Goal: Find specific page/section: Find specific page/section

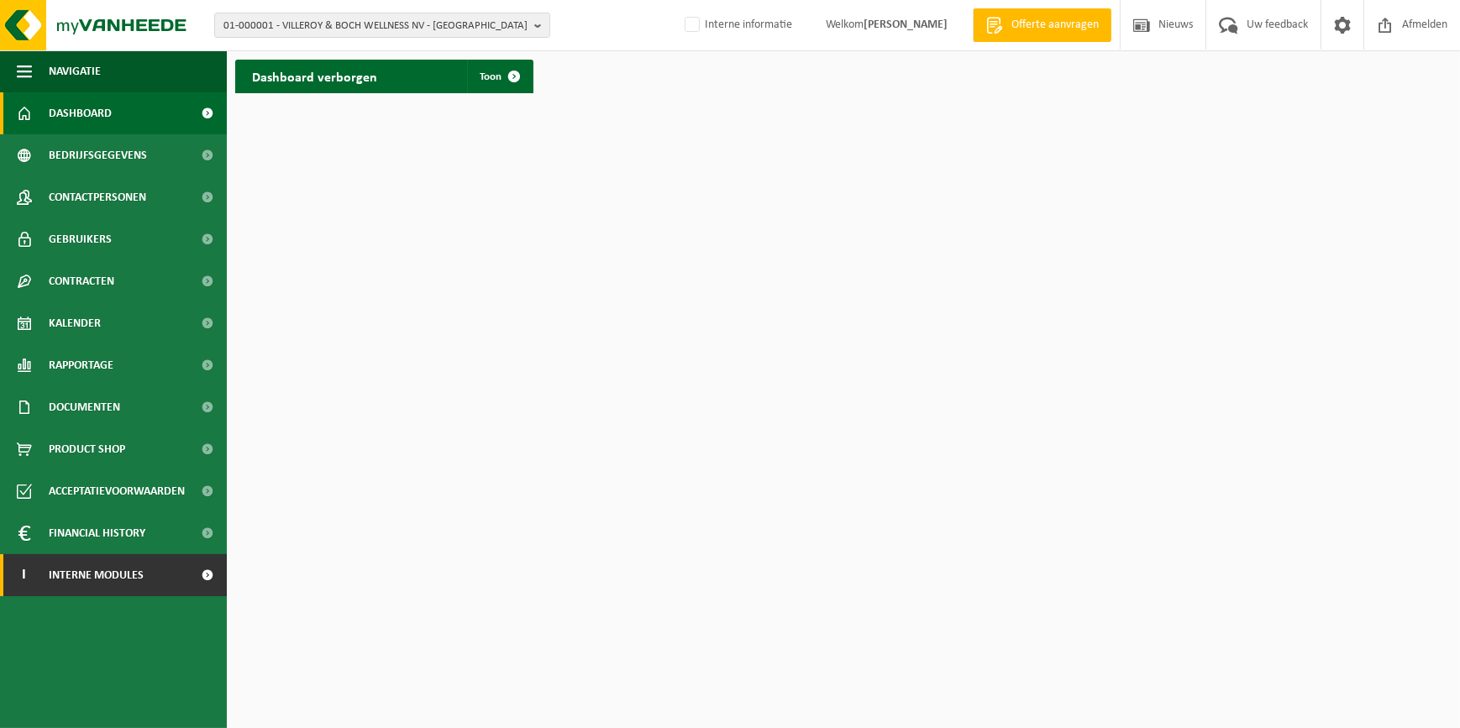
click at [114, 567] on span "Interne modules" at bounding box center [96, 576] width 95 height 42
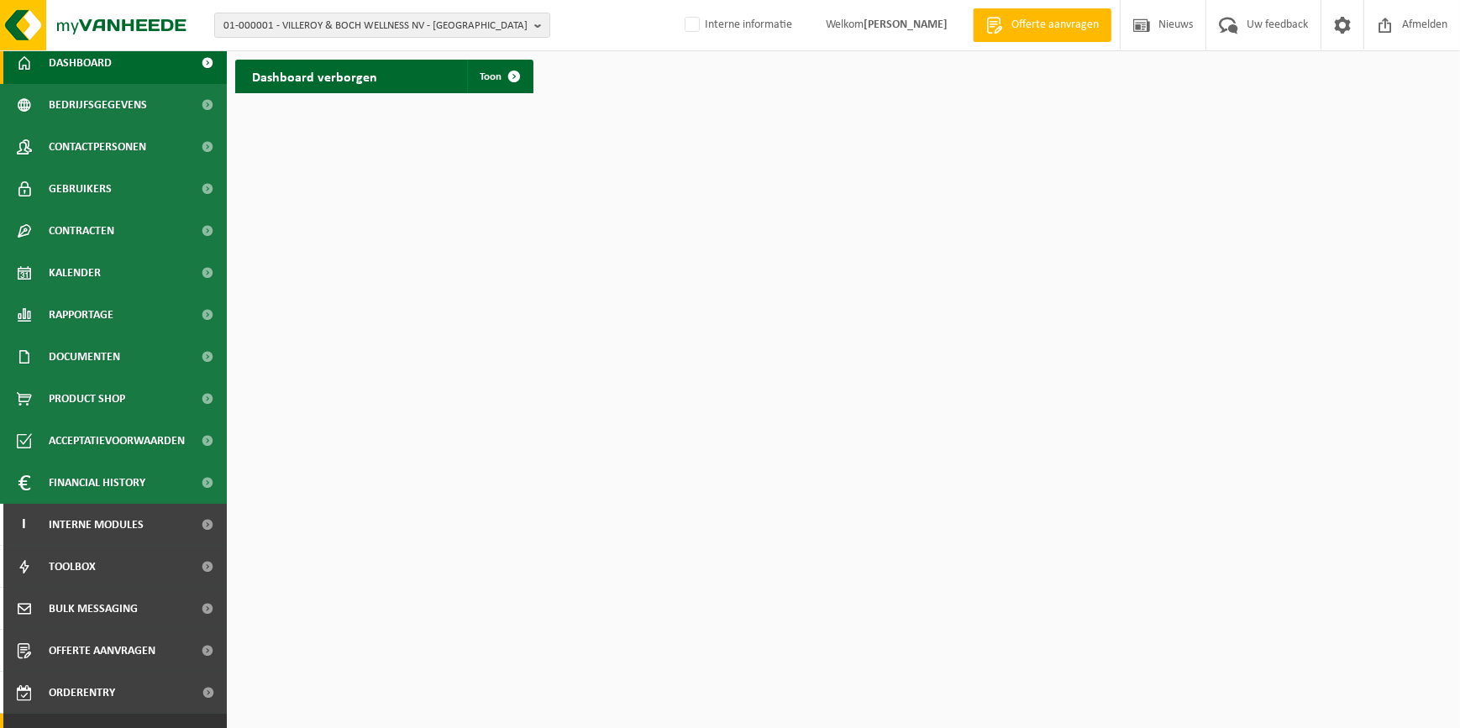
scroll to position [119, 0]
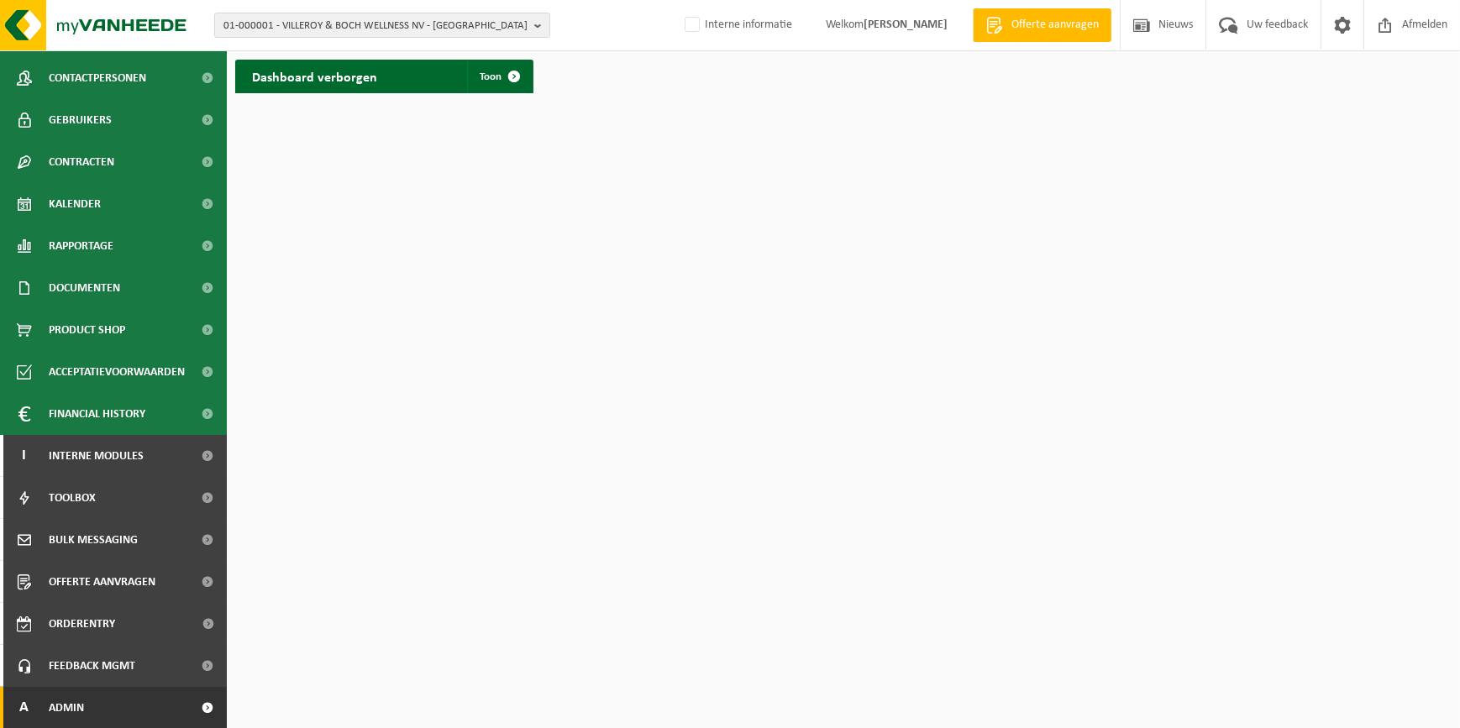
click at [61, 693] on span "Admin" at bounding box center [66, 708] width 35 height 42
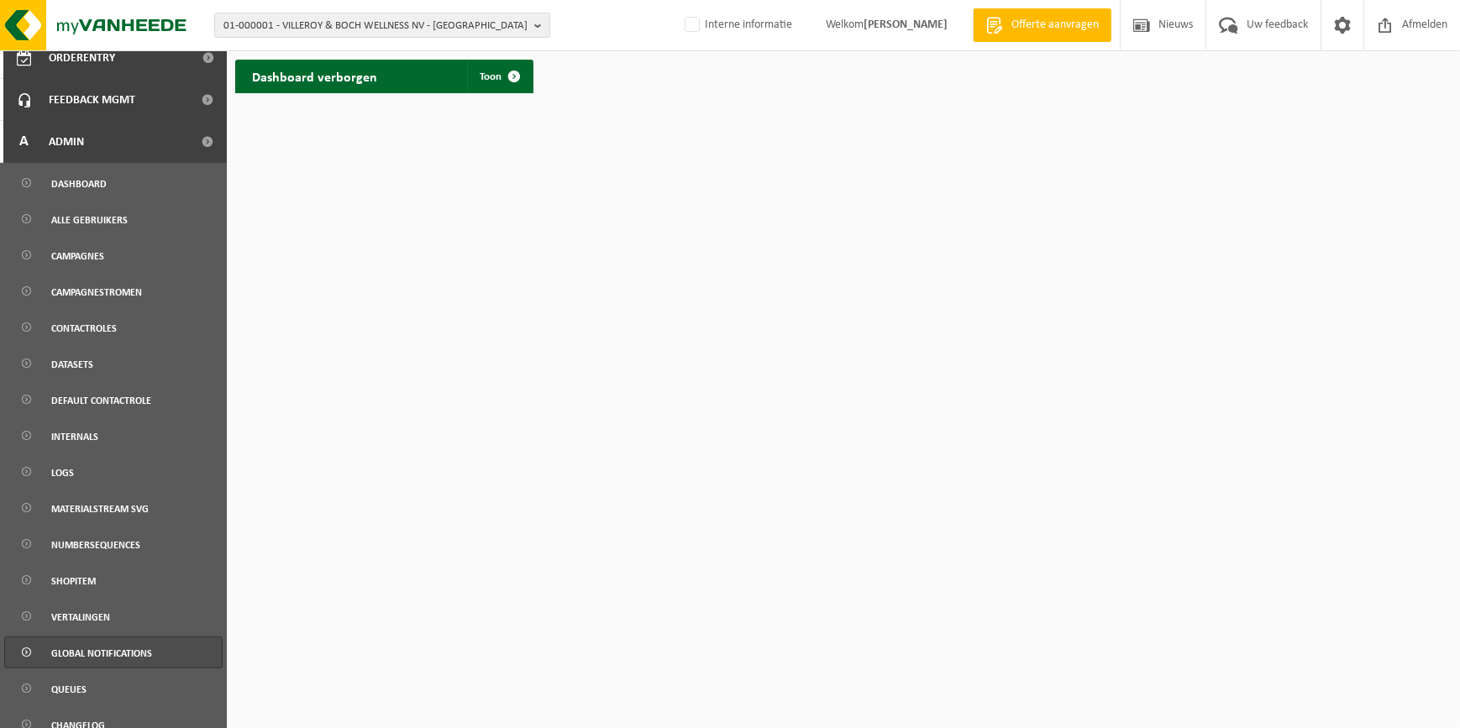
scroll to position [702, 0]
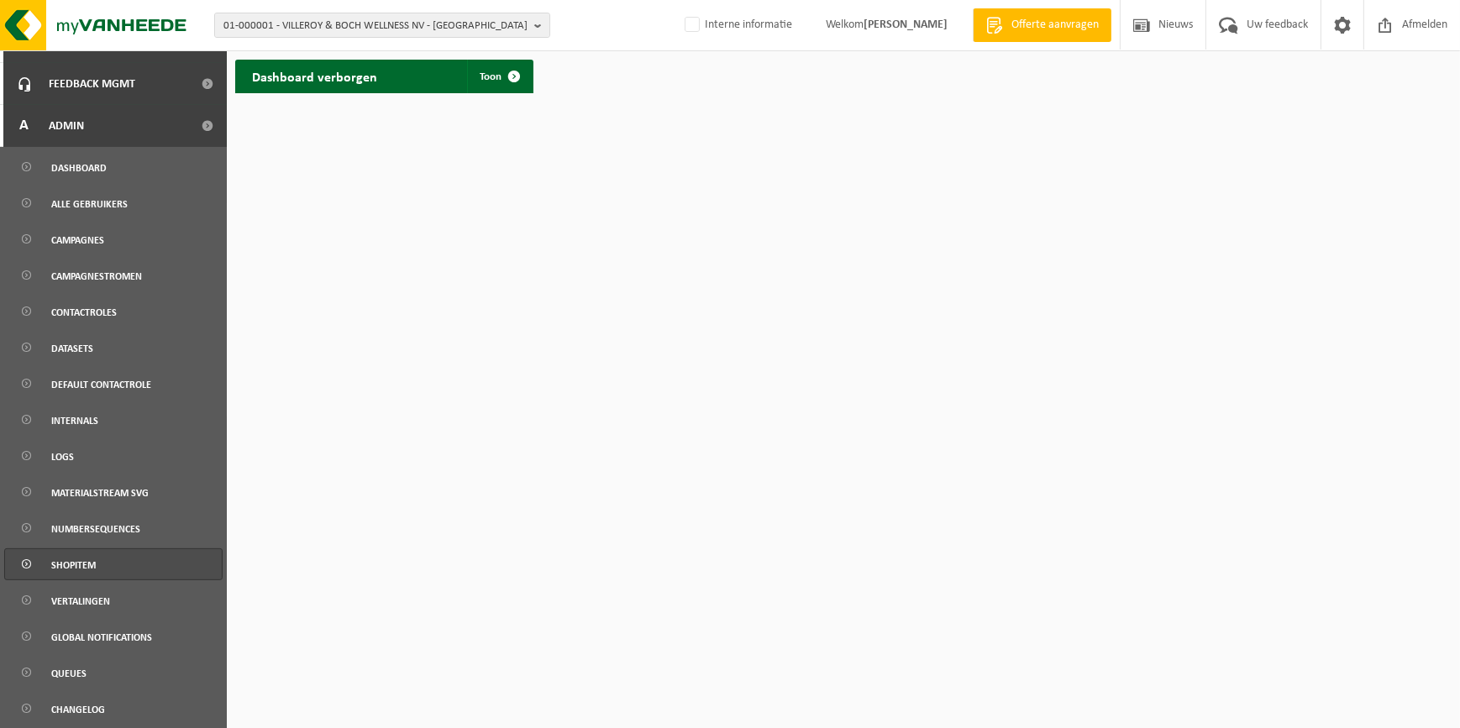
click at [97, 567] on link "Shopitem" at bounding box center [113, 565] width 218 height 32
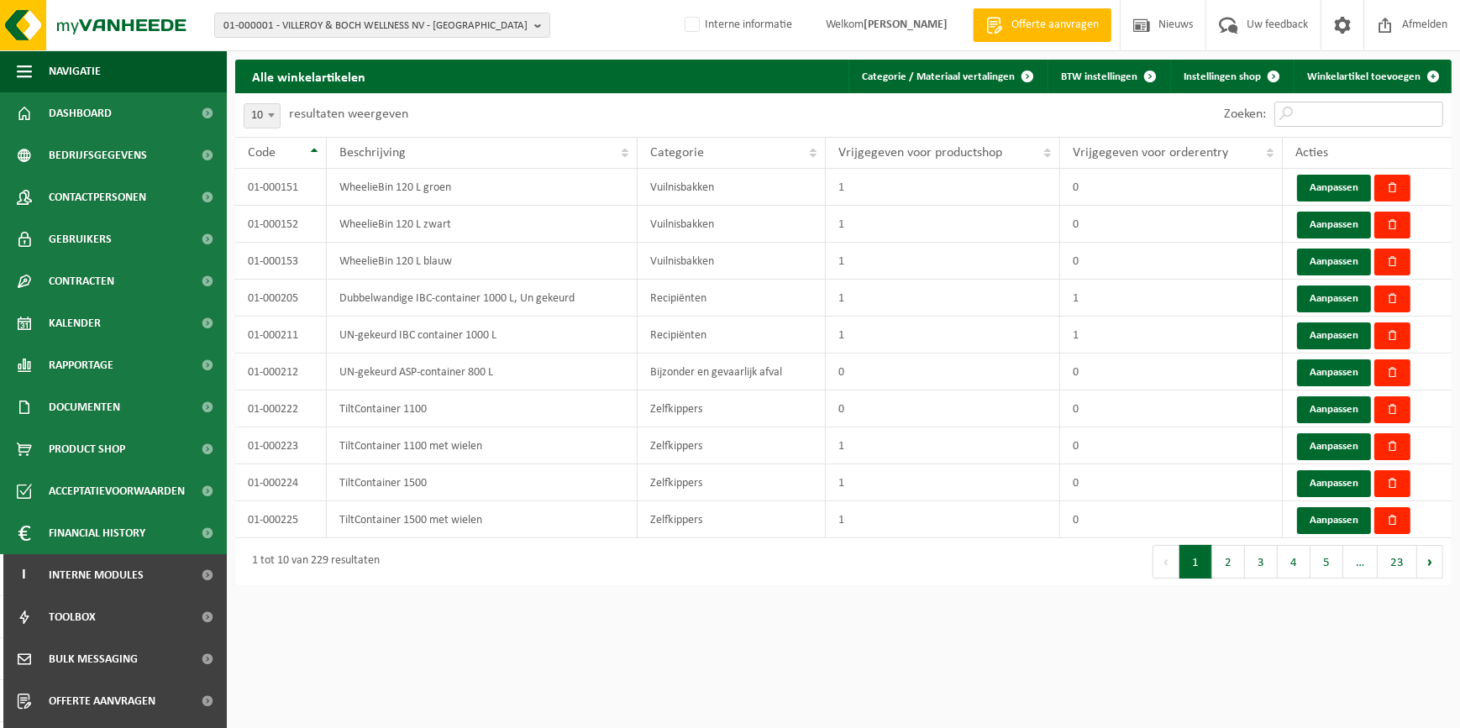
click at [1335, 114] on input "Zoeken:" at bounding box center [1359, 114] width 169 height 25
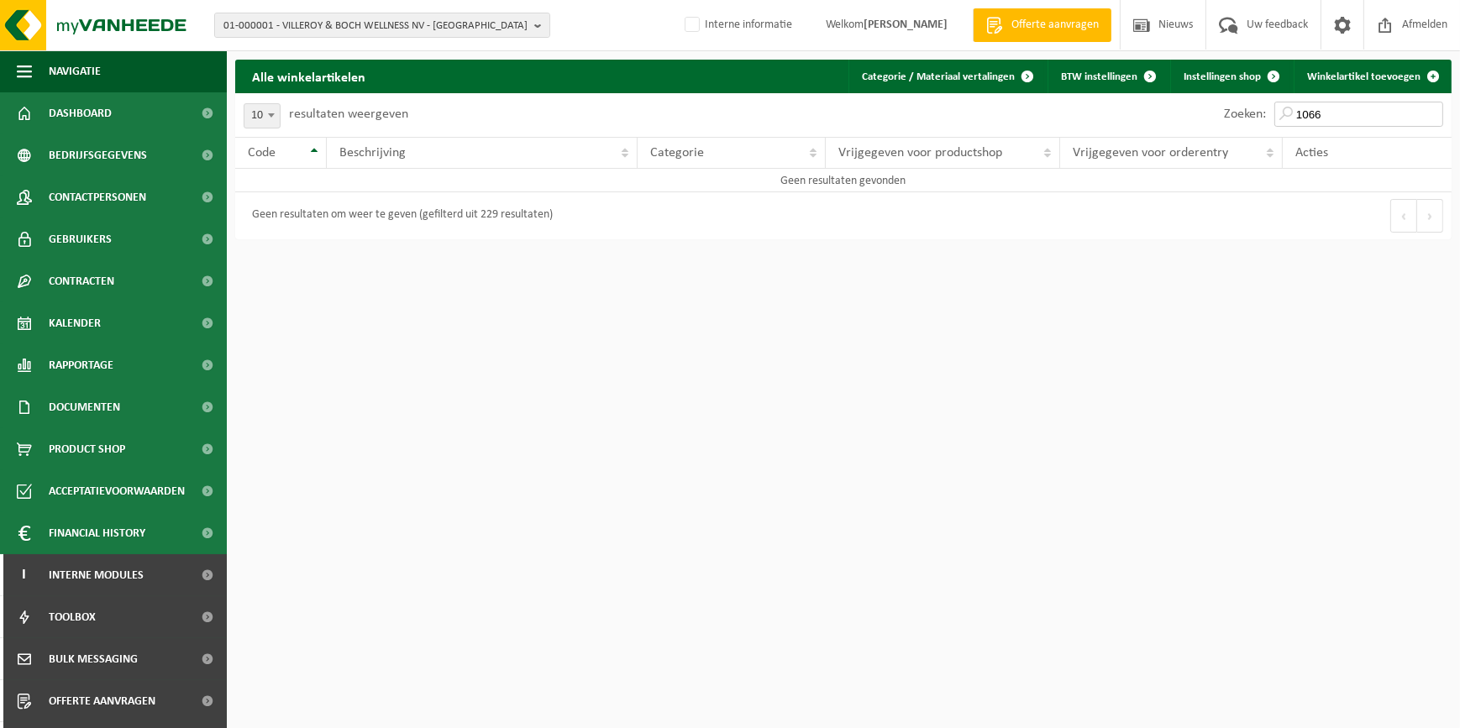
click at [1302, 113] on input "1066" at bounding box center [1359, 114] width 169 height 25
type input "01-001066"
